Goal: Check status: Check status

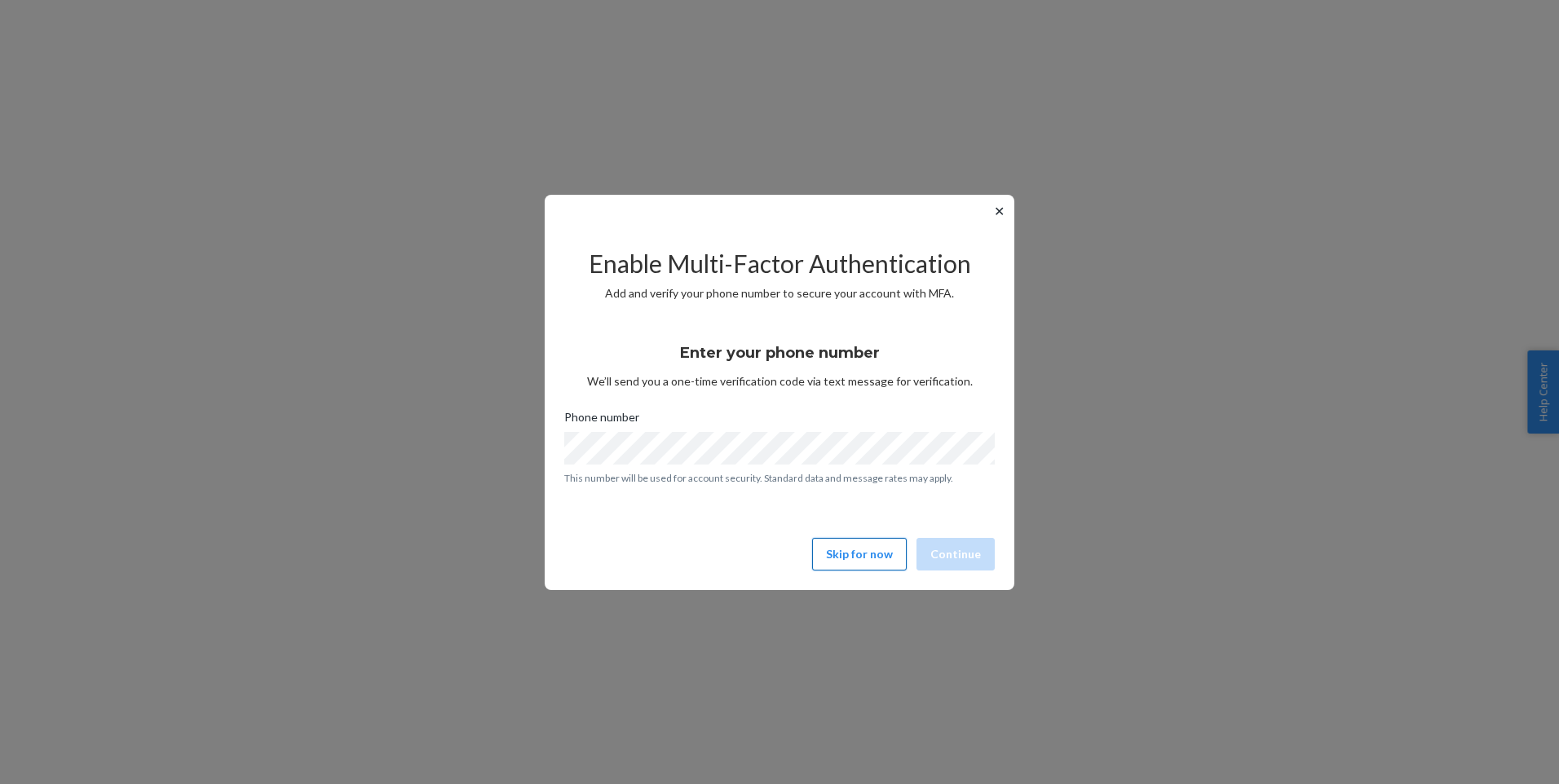
click at [860, 557] on button "Skip for now" at bounding box center [860, 554] width 95 height 33
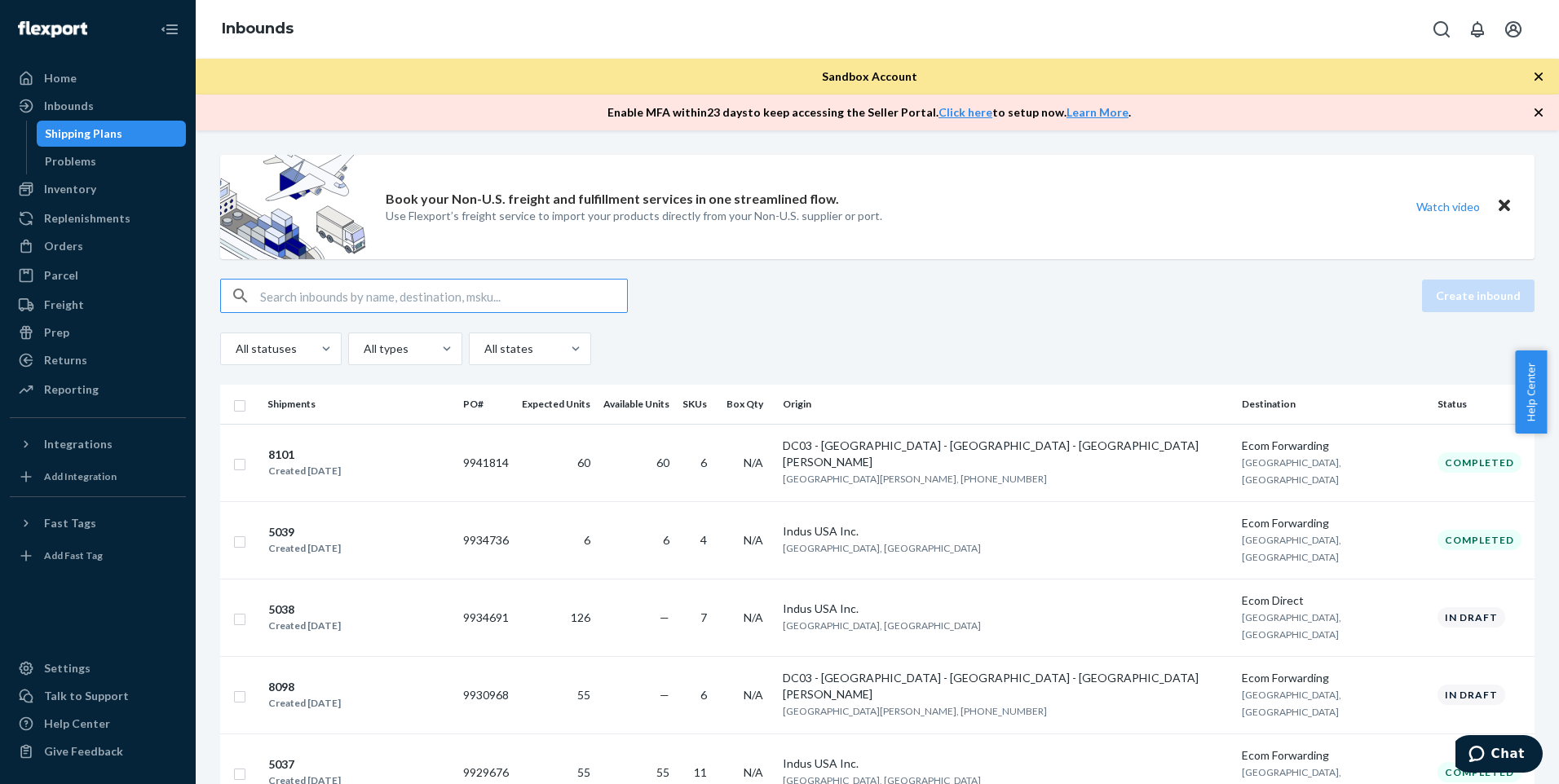
click at [379, 286] on input "text" at bounding box center [443, 295] width 367 height 33
type input "8102"
click at [450, 461] on div "8101 Created [DATE]" at bounding box center [359, 463] width 183 height 34
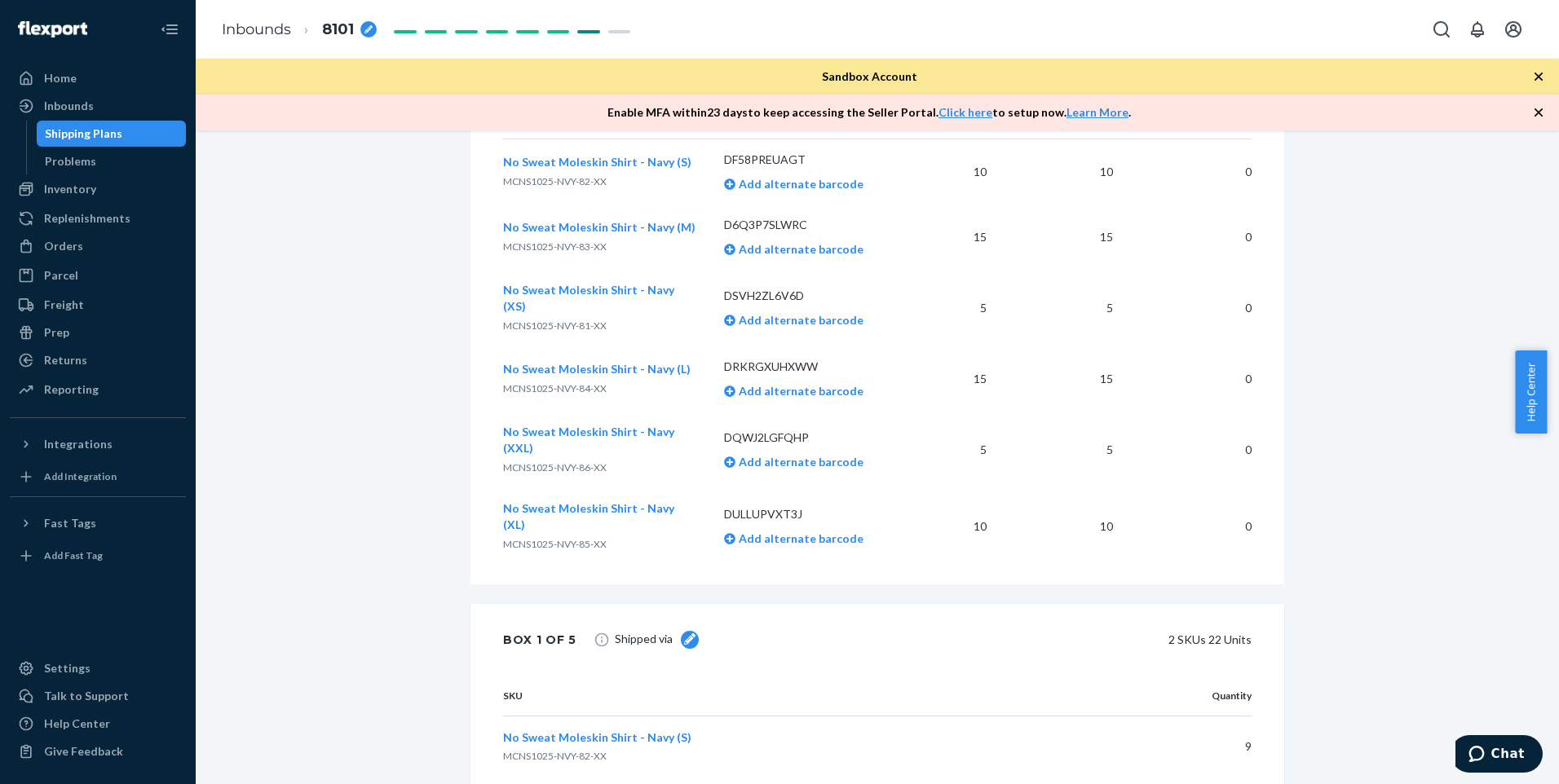
scroll to position [244, 0]
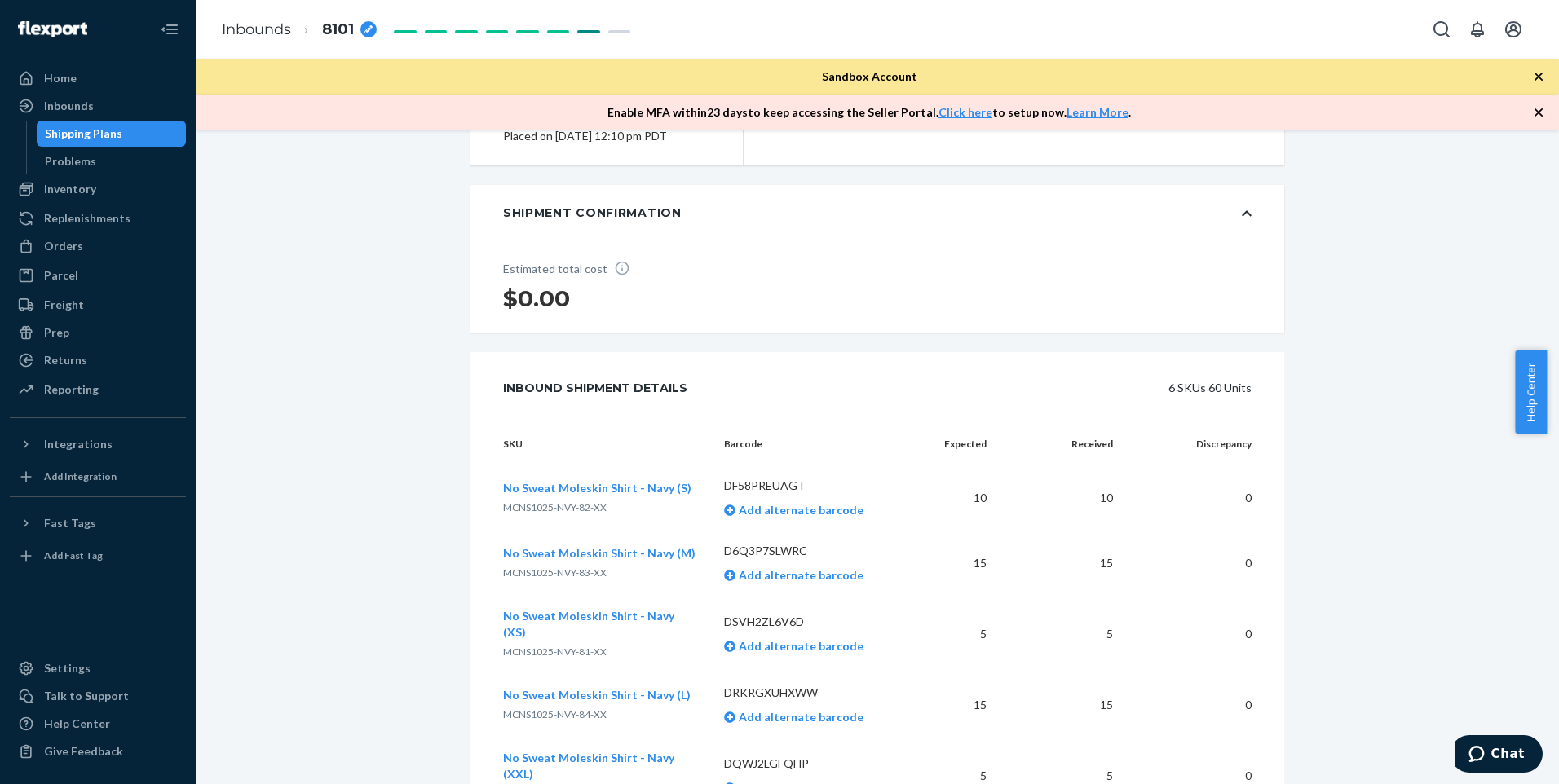
click at [102, 133] on div "Shipping Plans" at bounding box center [83, 133] width 77 height 16
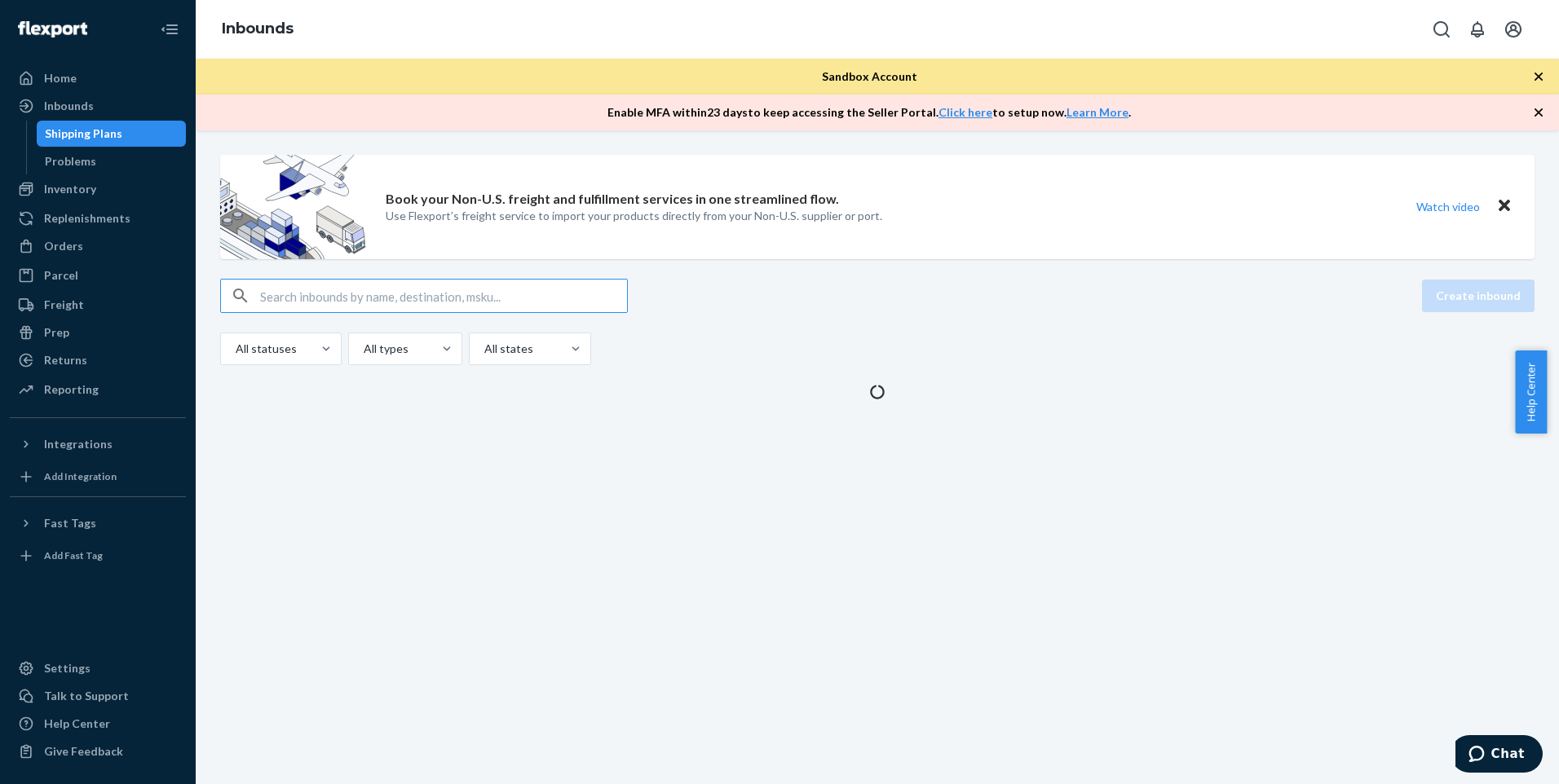
click at [418, 294] on input "text" at bounding box center [443, 295] width 367 height 33
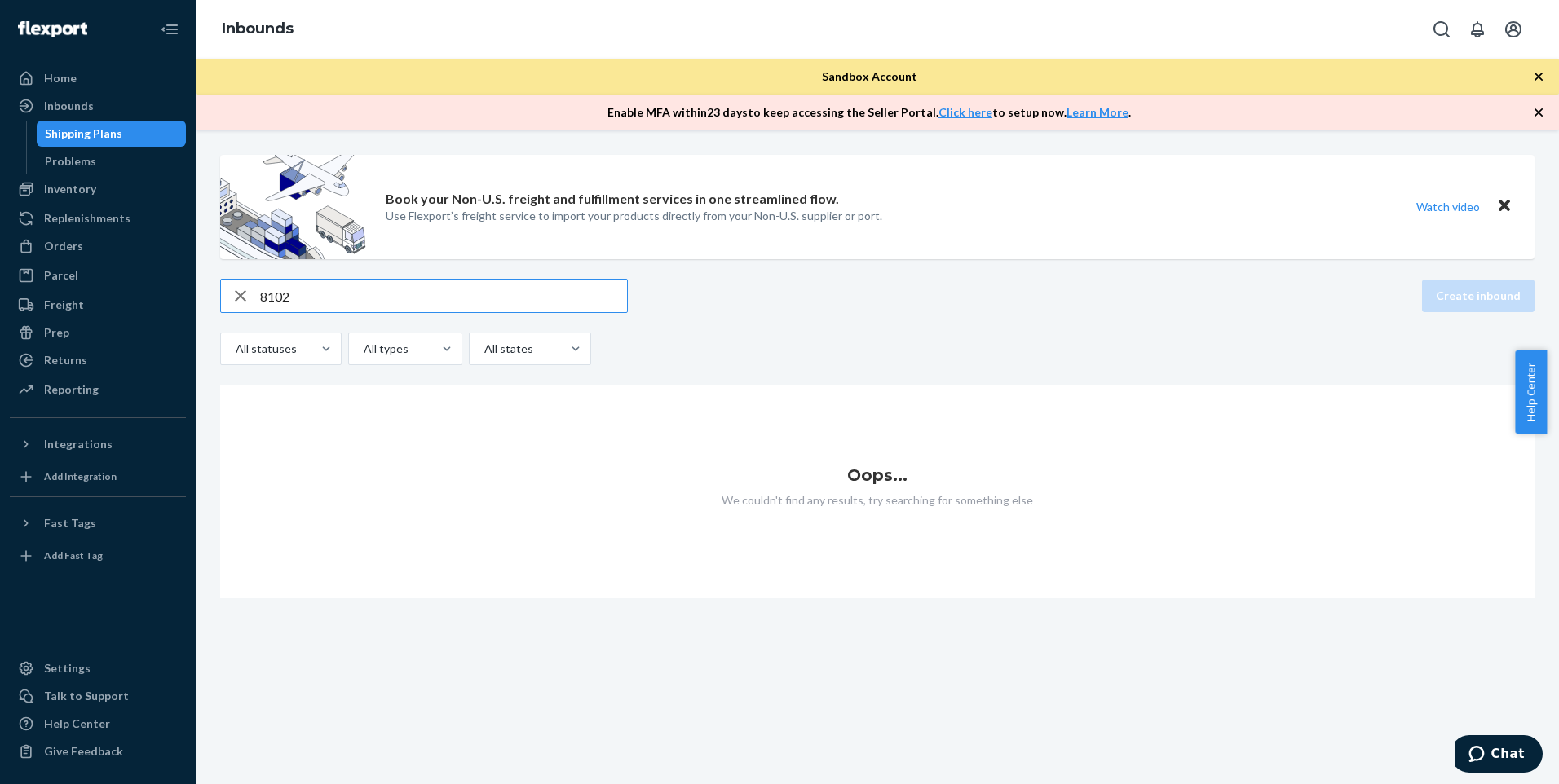
type input "8102"
click at [237, 295] on icon "button" at bounding box center [240, 295] width 19 height 33
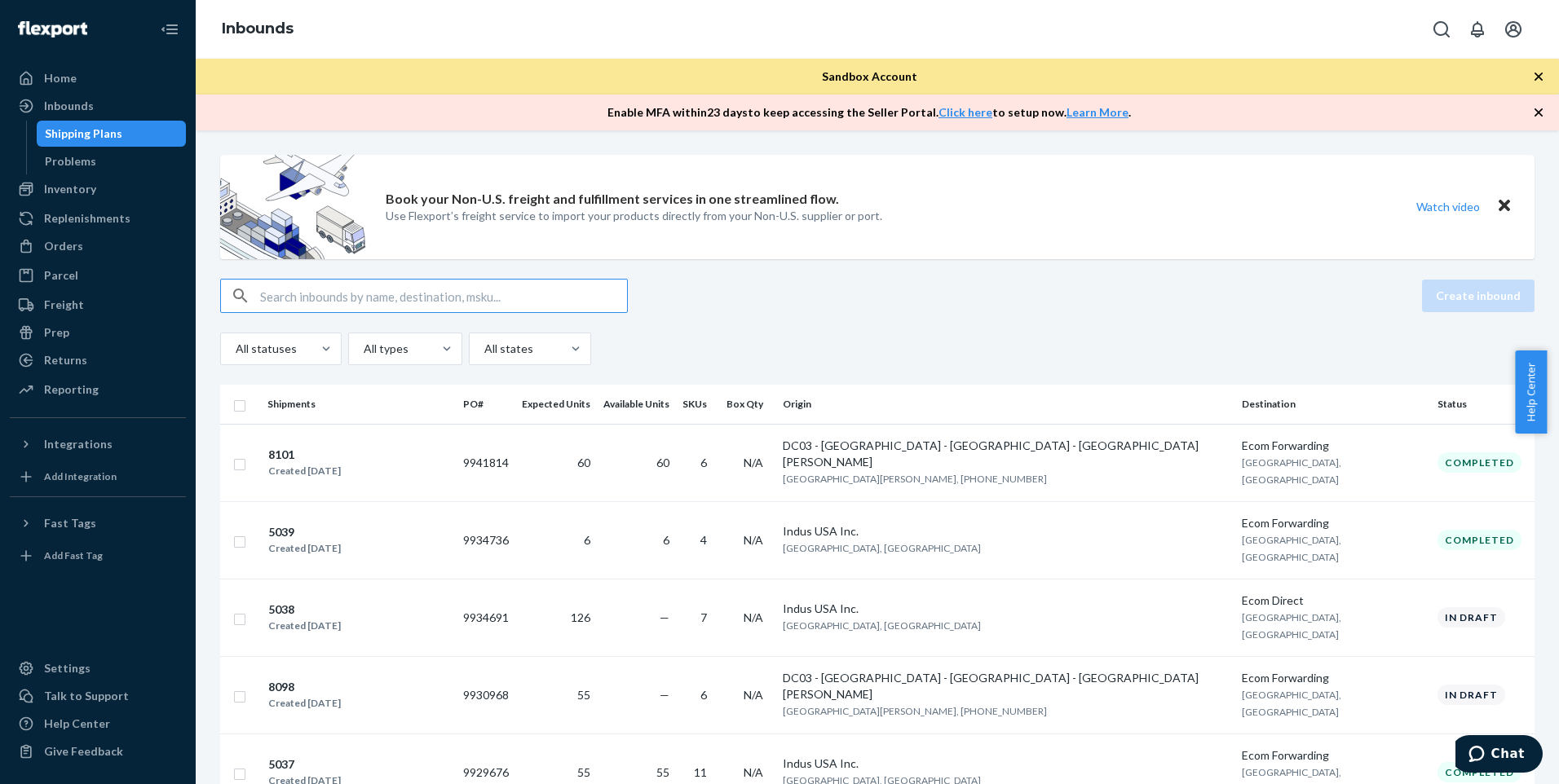
click at [387, 302] on input "text" at bounding box center [443, 295] width 367 height 33
paste input "161115"
type input "161115"
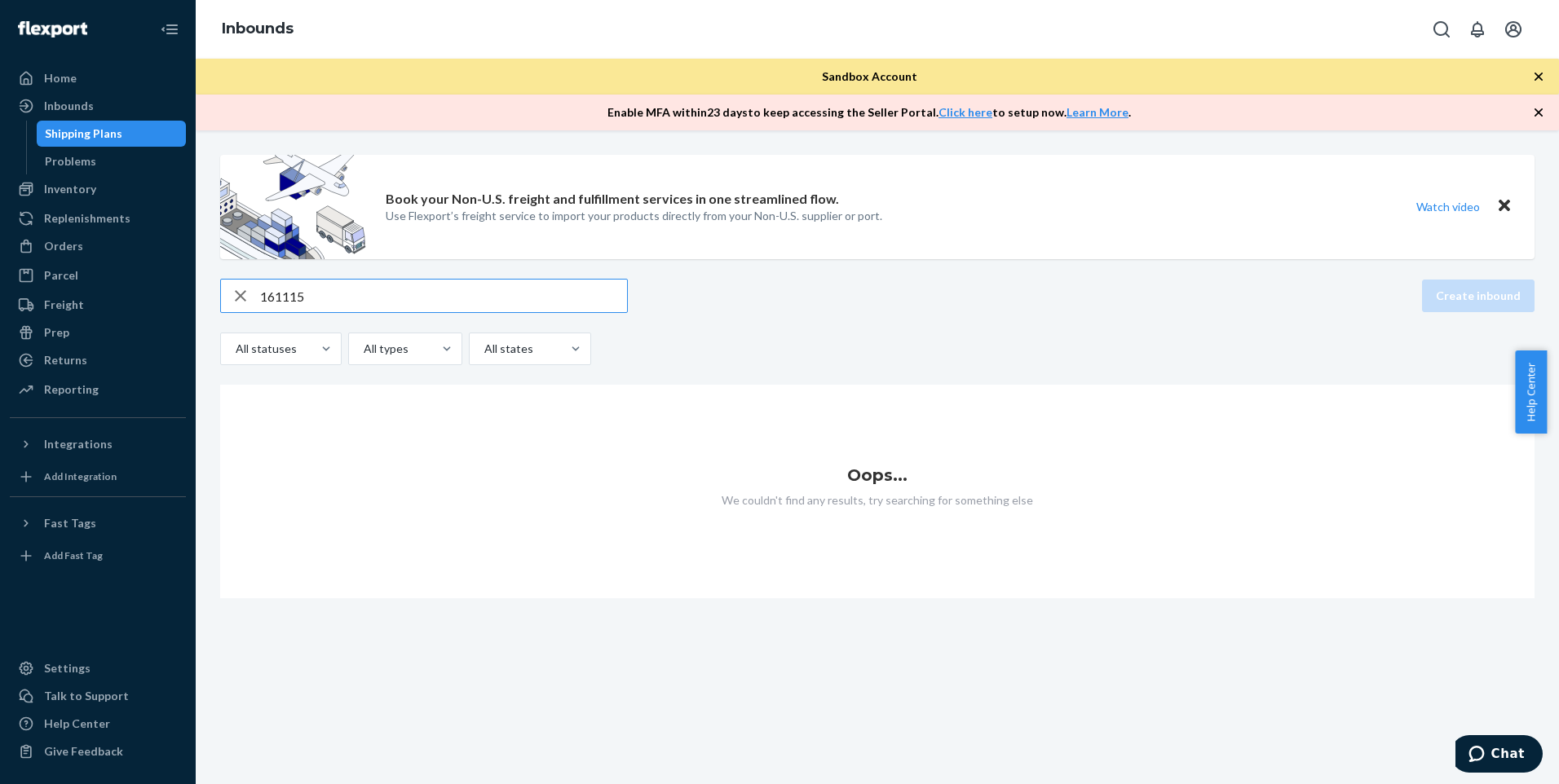
click at [238, 293] on div "161115" at bounding box center [424, 295] width 406 height 33
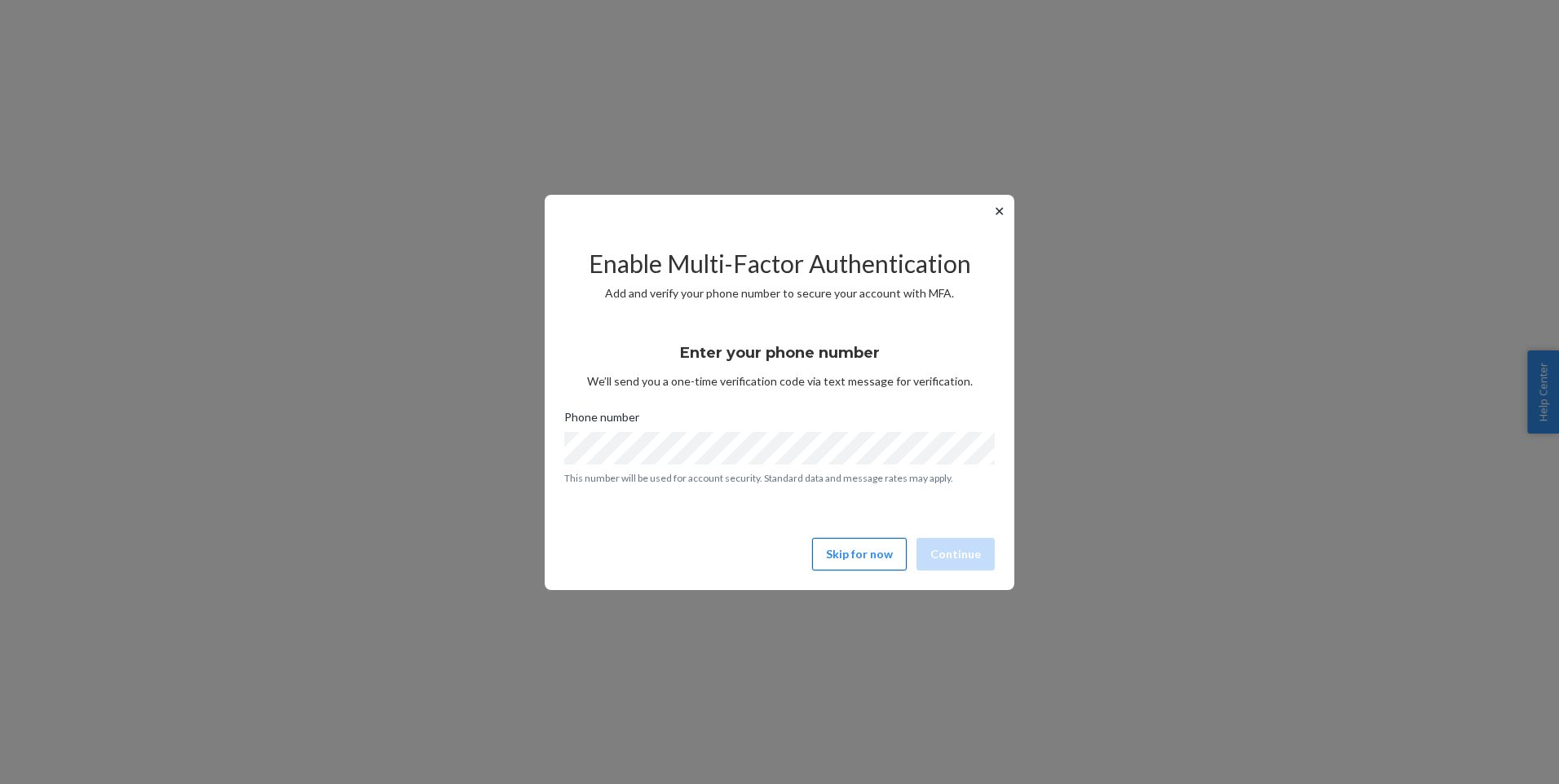
click at [873, 553] on button "Skip for now" at bounding box center [860, 554] width 95 height 33
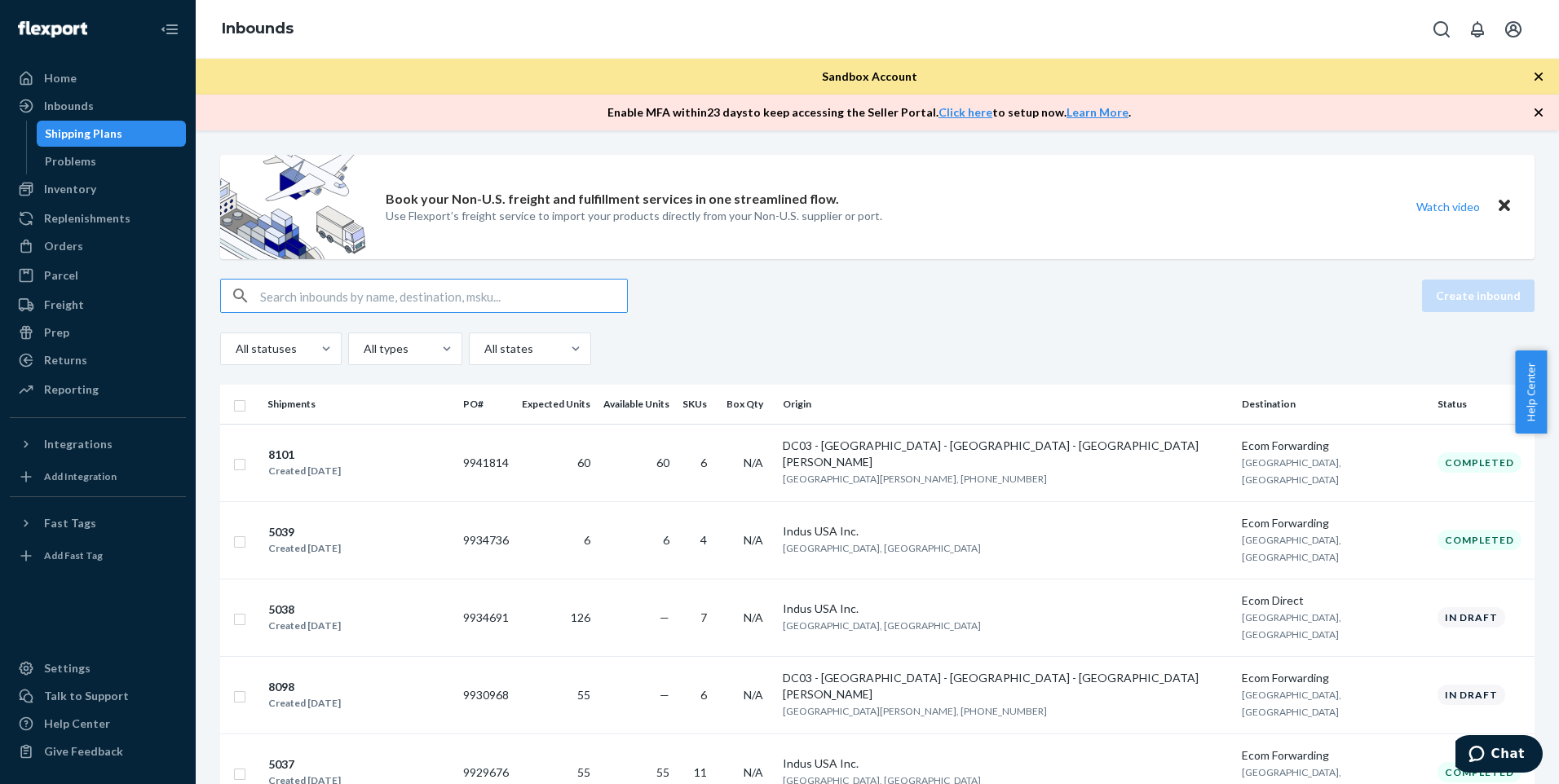
click at [424, 300] on input "text" at bounding box center [443, 295] width 367 height 33
click at [411, 453] on div "8101 Created [DATE]" at bounding box center [359, 463] width 183 height 34
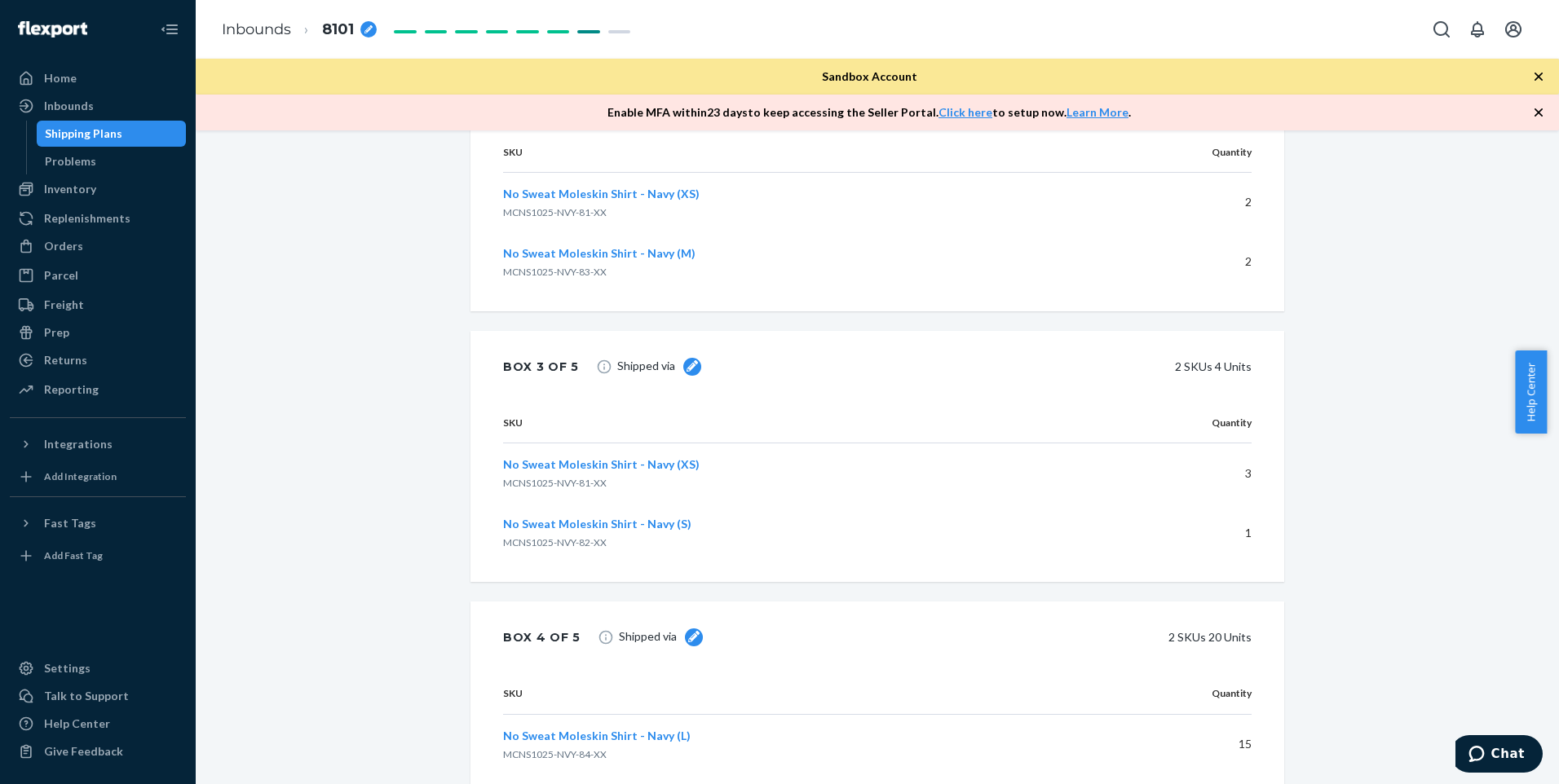
scroll to position [1685, 0]
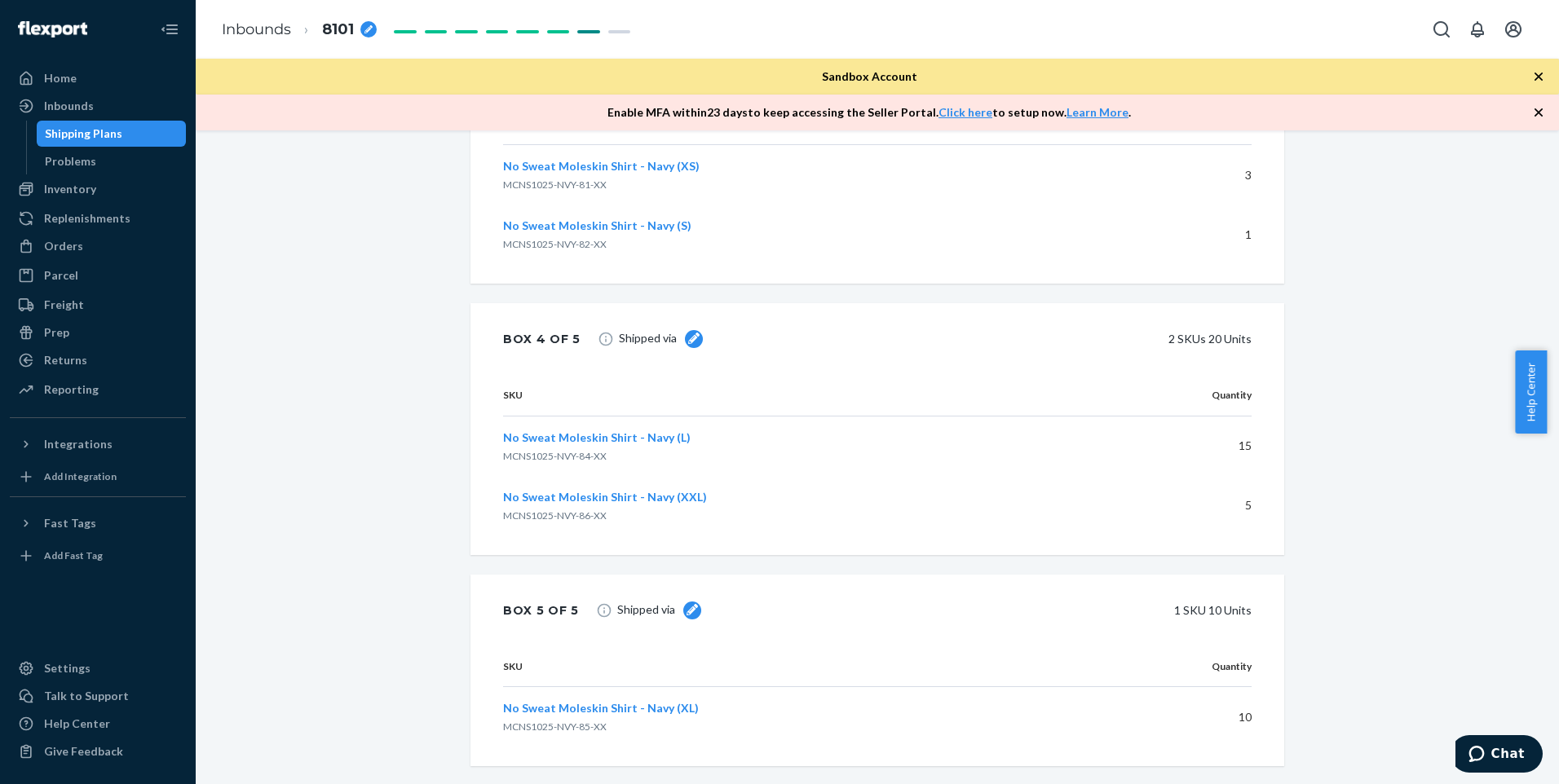
drag, startPoint x: 92, startPoint y: 196, endPoint x: 101, endPoint y: 202, distance: 10.8
click at [92, 196] on div "Inventory" at bounding box center [70, 189] width 52 height 16
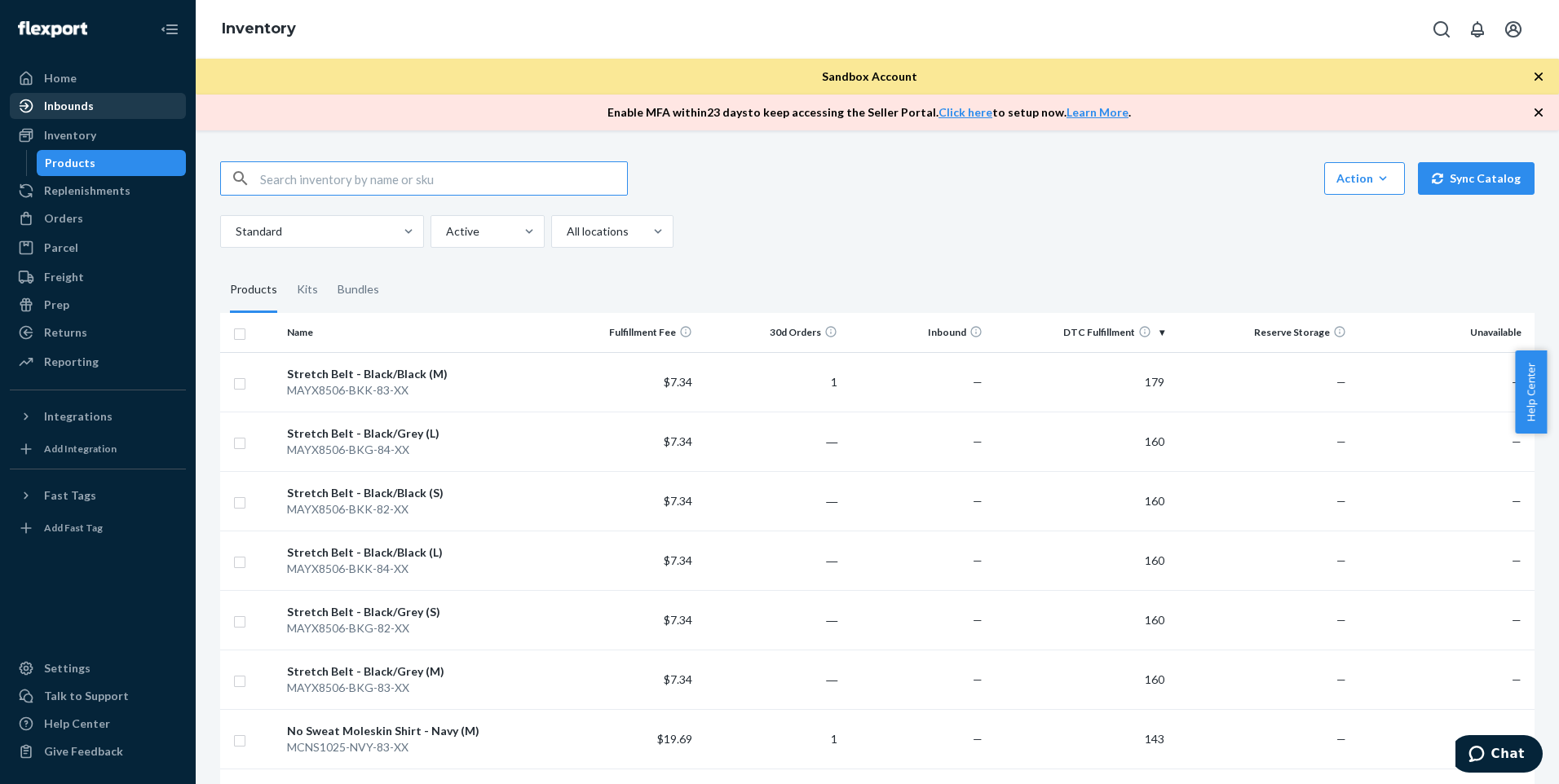
click at [81, 102] on div "Inbounds" at bounding box center [68, 106] width 50 height 16
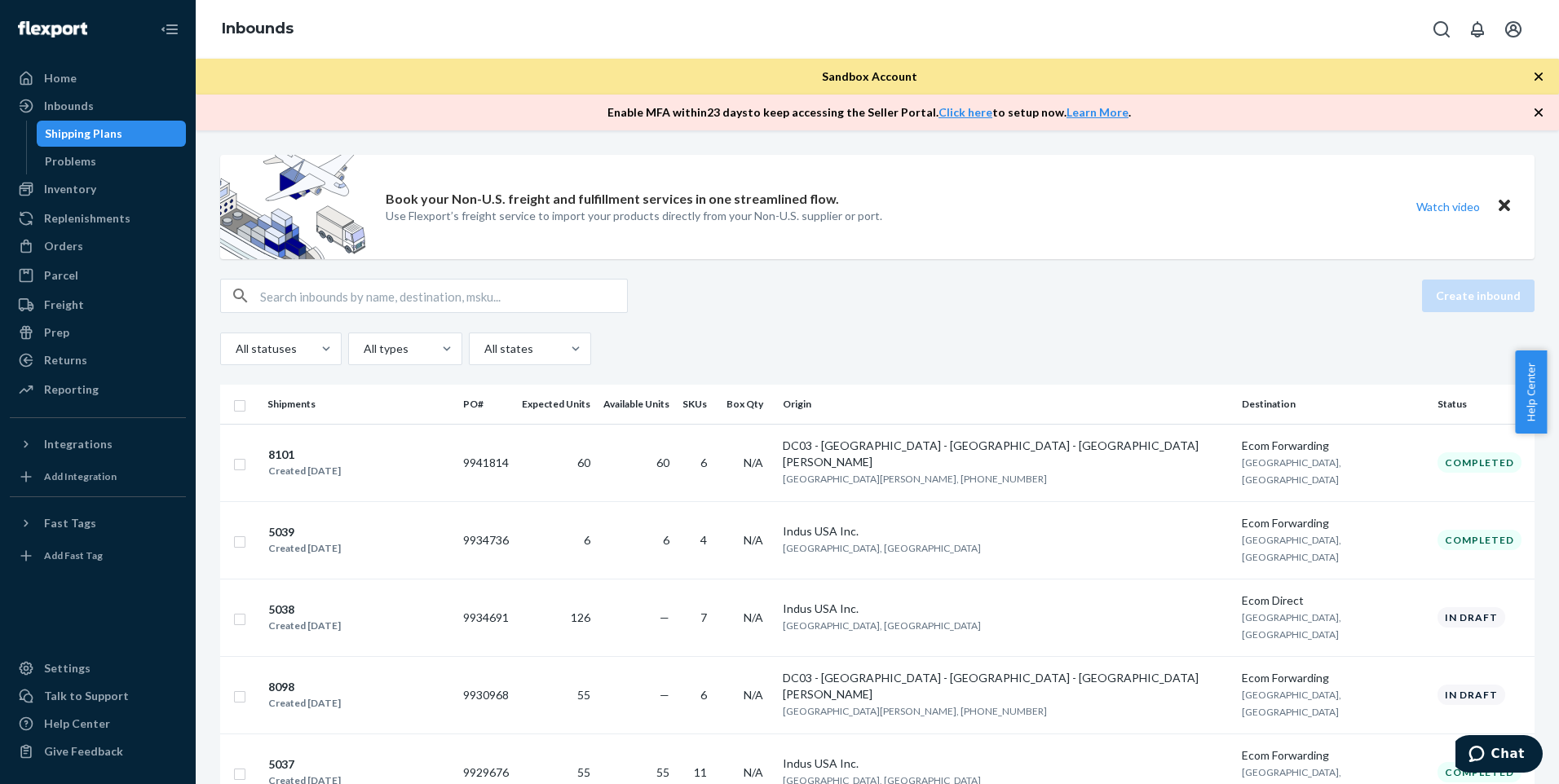
click at [106, 129] on div "Shipping Plans" at bounding box center [83, 133] width 77 height 16
click at [435, 297] on input "text" at bounding box center [443, 295] width 367 height 33
click at [357, 285] on input "text" at bounding box center [443, 295] width 367 height 33
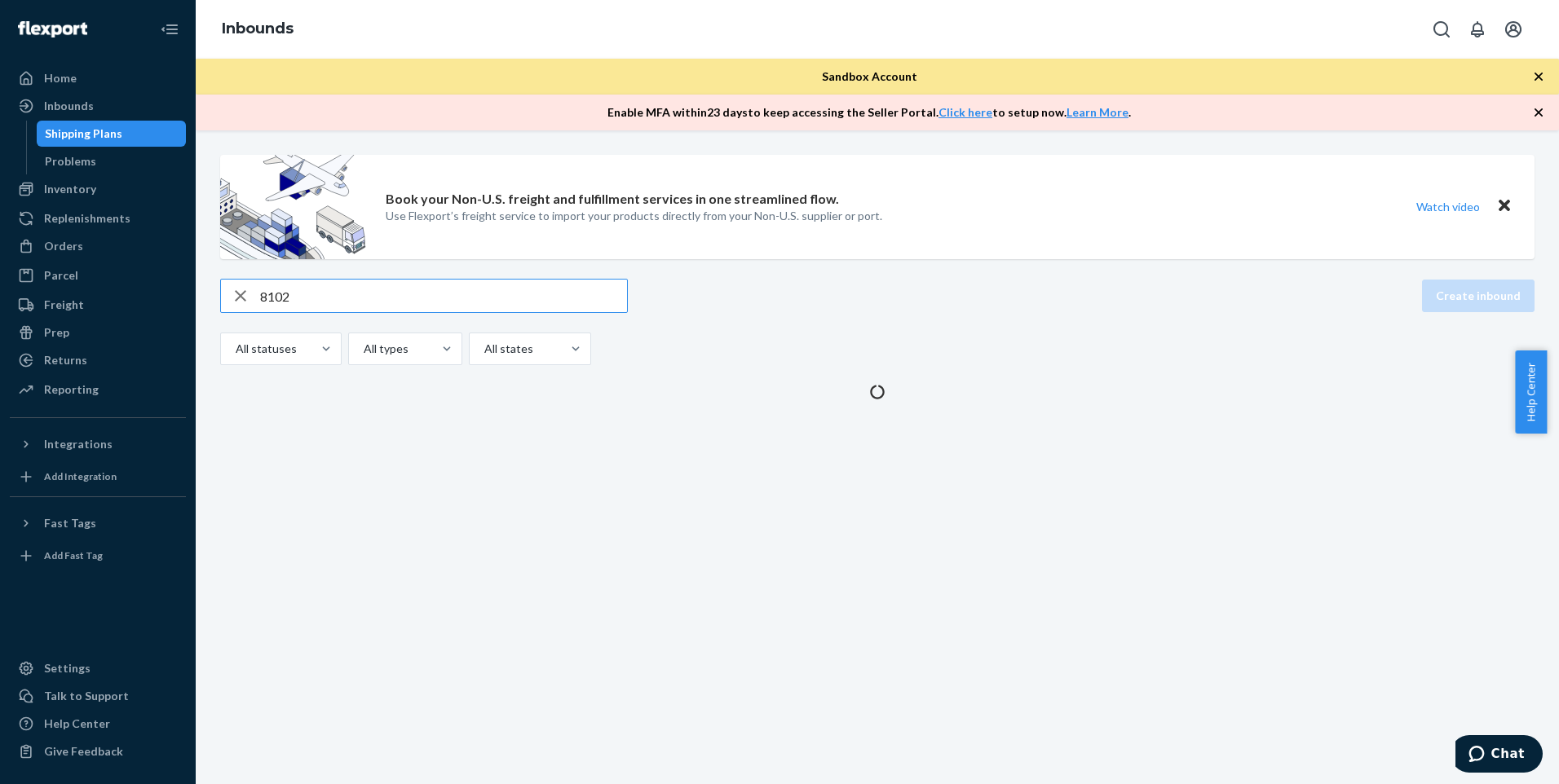
type input "8102"
